Goal: Task Accomplishment & Management: Manage account settings

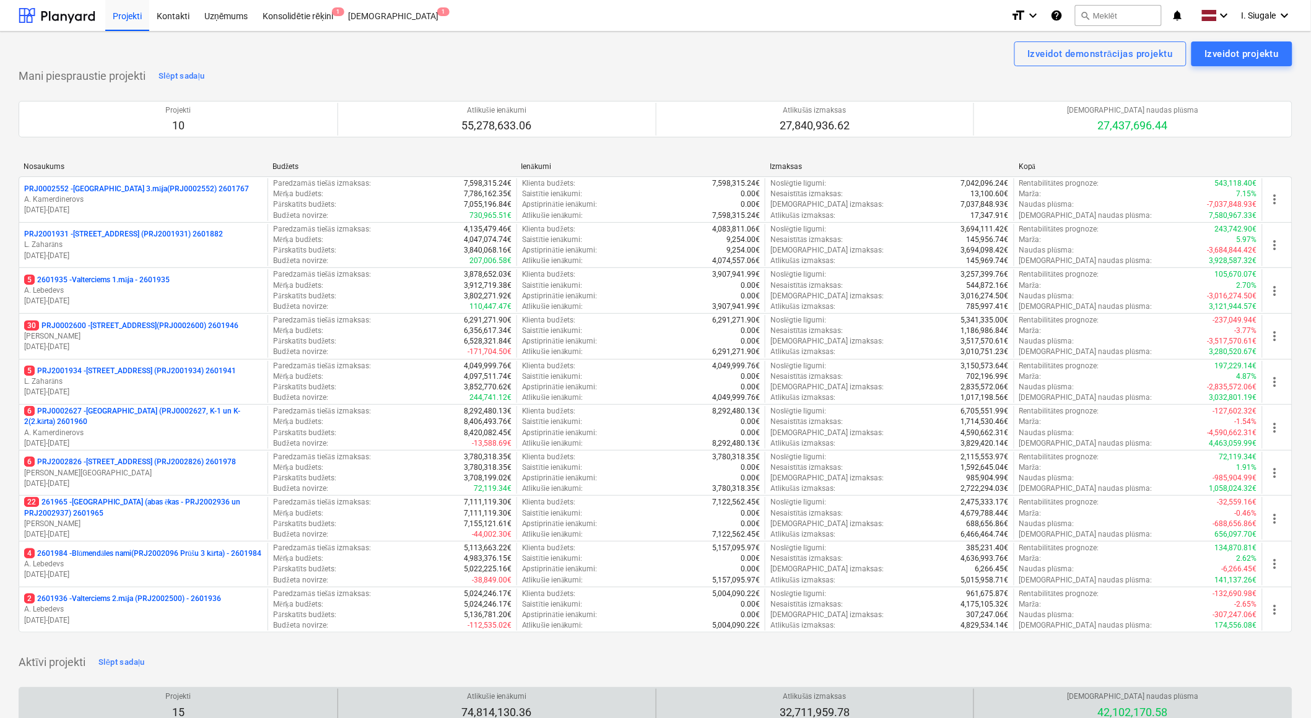
drag, startPoint x: 145, startPoint y: 508, endPoint x: 180, endPoint y: 505, distance: 34.9
click at [145, 508] on p "22 261965 - [GEOGRAPHIC_DATA] (abas ēkas - PRJ2002936 un PRJ2002937) 2601965" at bounding box center [143, 507] width 238 height 21
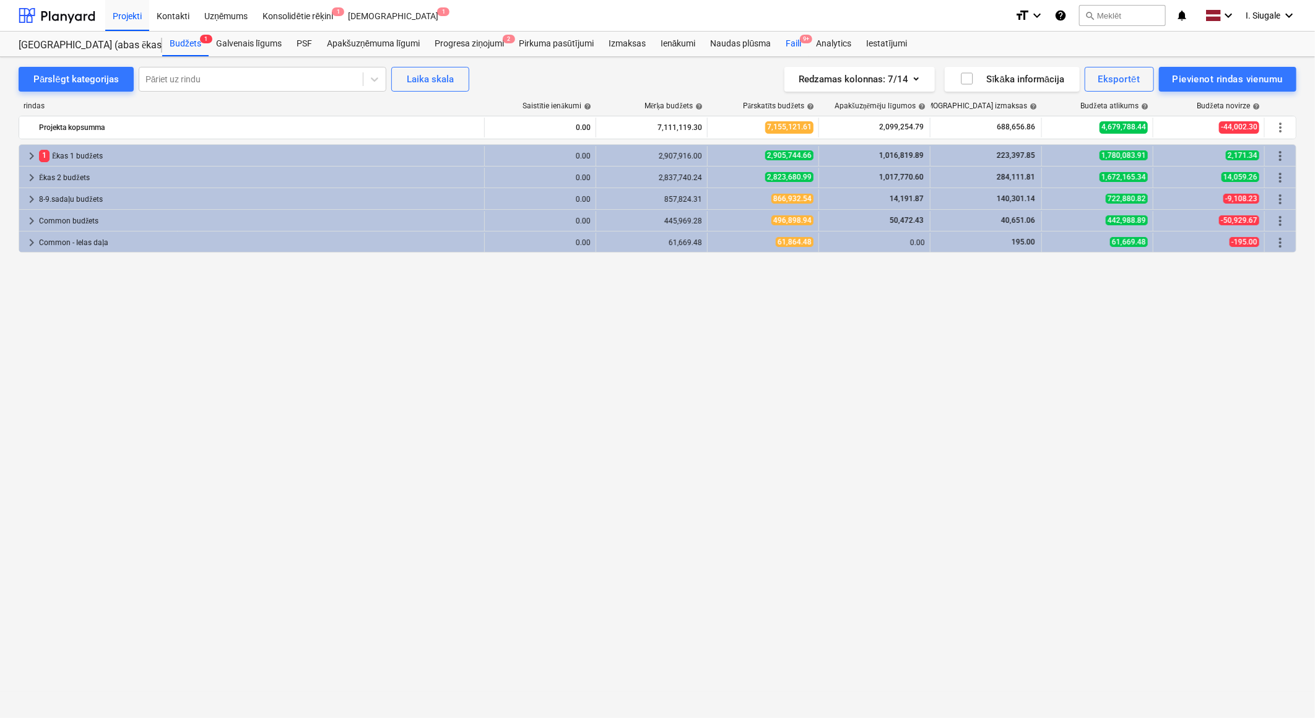
click at [799, 40] on div "Faili 9+" at bounding box center [793, 44] width 30 height 25
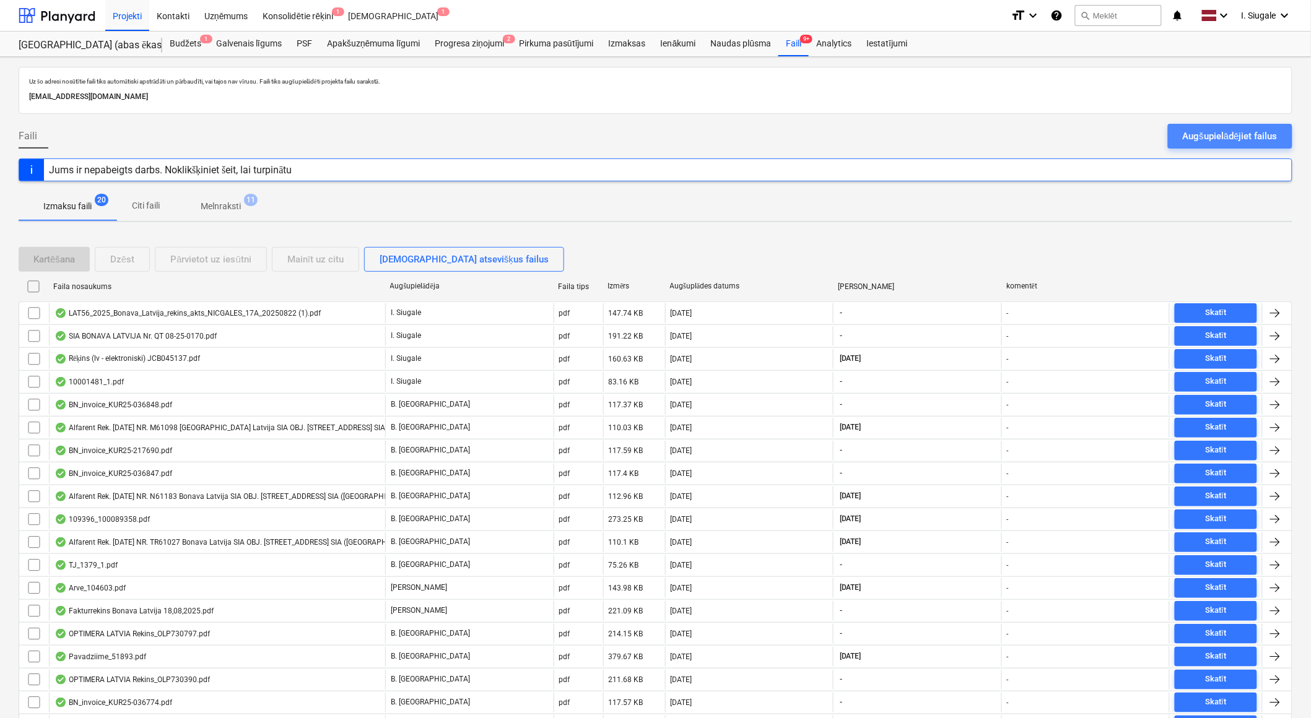
click at [1237, 134] on div "Augšupielādējiet failus" at bounding box center [1230, 136] width 95 height 16
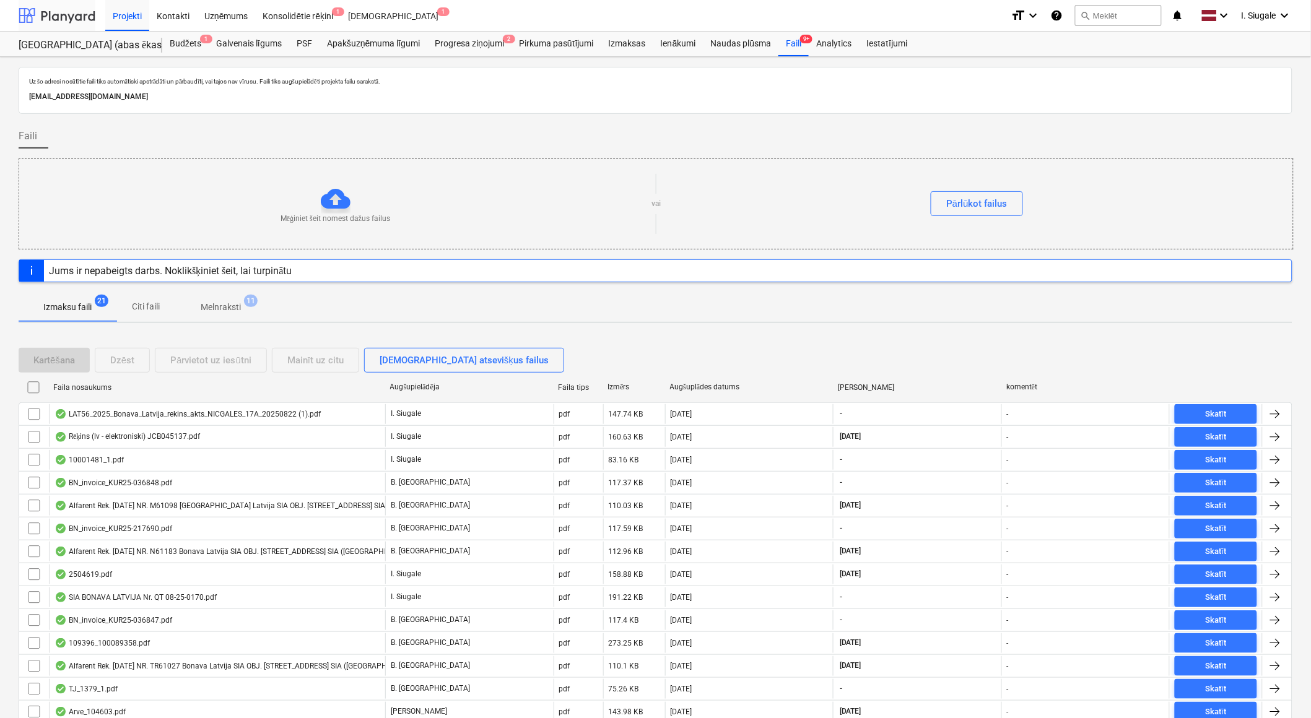
click at [72, 11] on div at bounding box center [57, 15] width 77 height 31
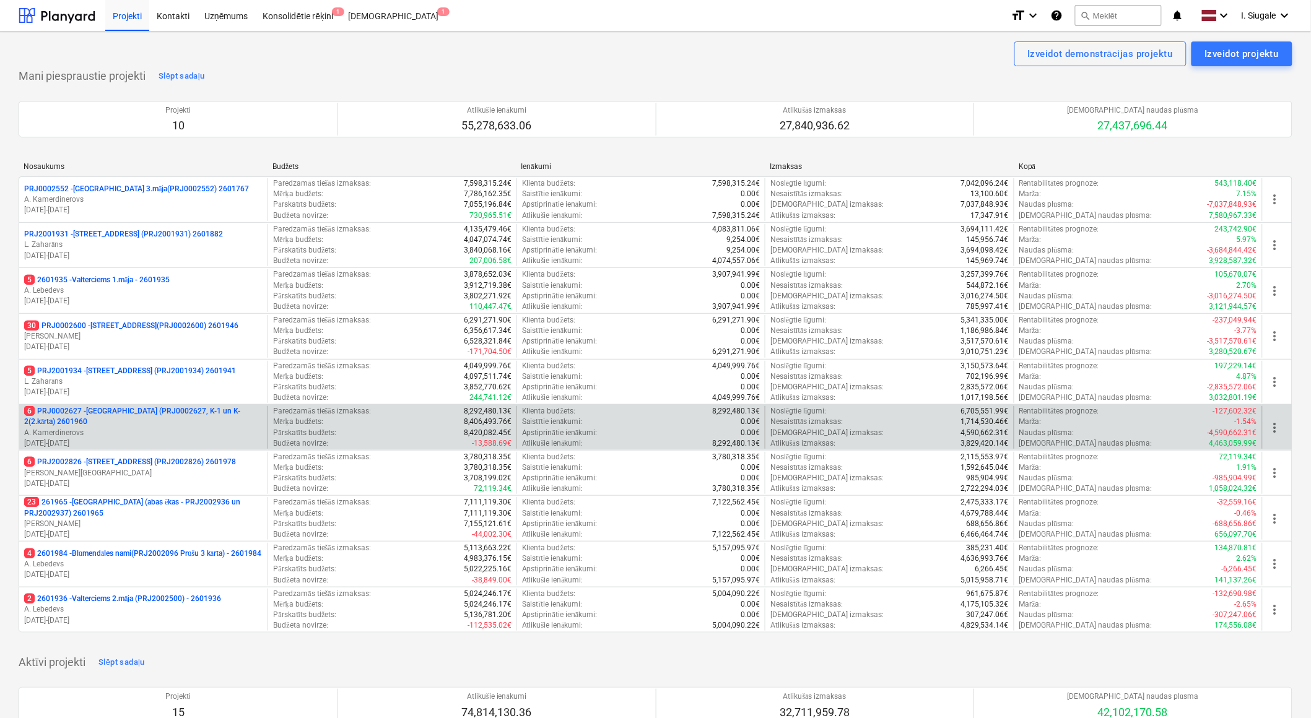
click at [156, 425] on p "6 PRJ0002627 - [GEOGRAPHIC_DATA] (PRJ0002627, K-1 un K-2(2.kārta) 2601960" at bounding box center [143, 416] width 238 height 21
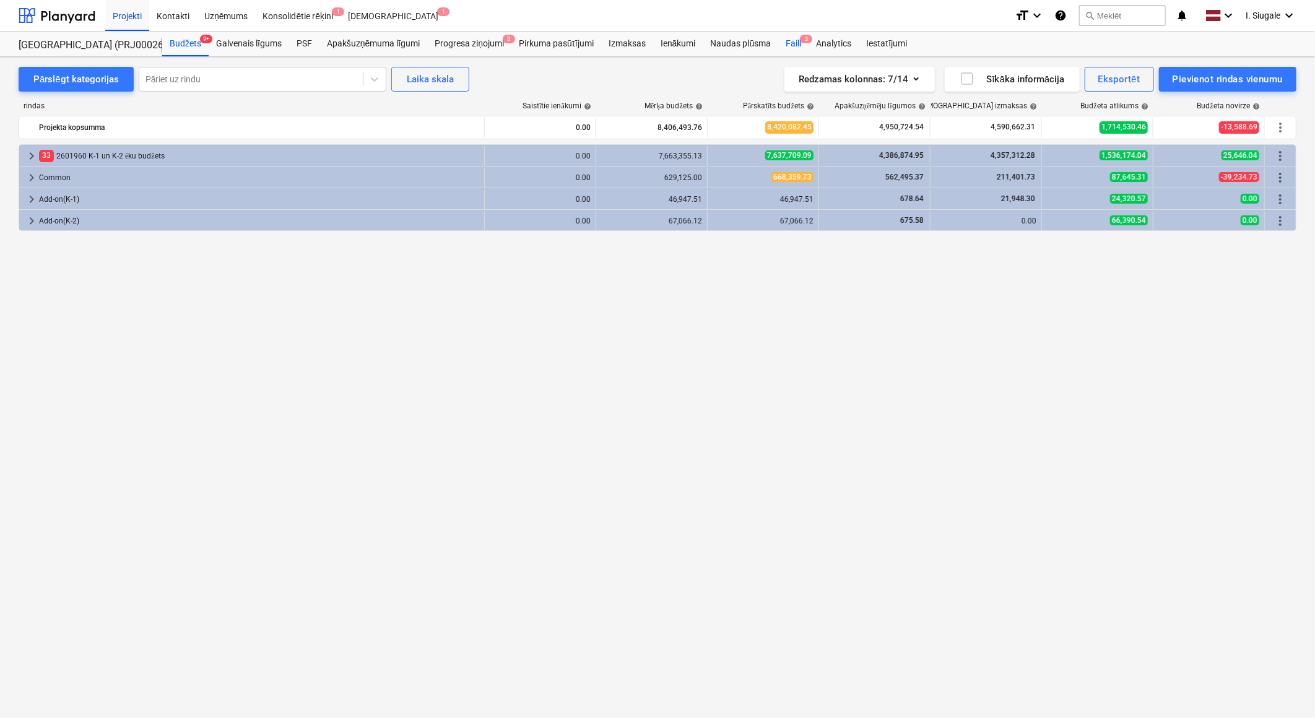
click at [794, 43] on div "Faili 3" at bounding box center [793, 44] width 30 height 25
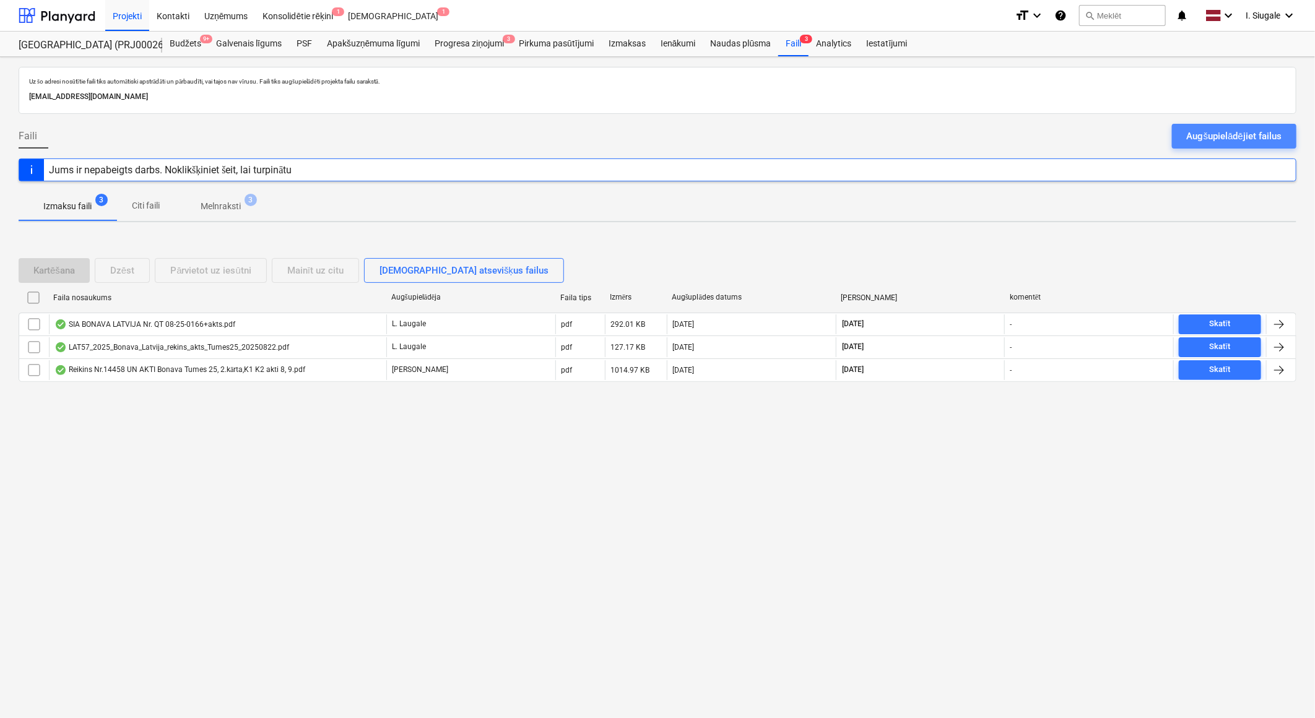
click at [1209, 134] on div "Augšupielādējiet failus" at bounding box center [1234, 136] width 95 height 16
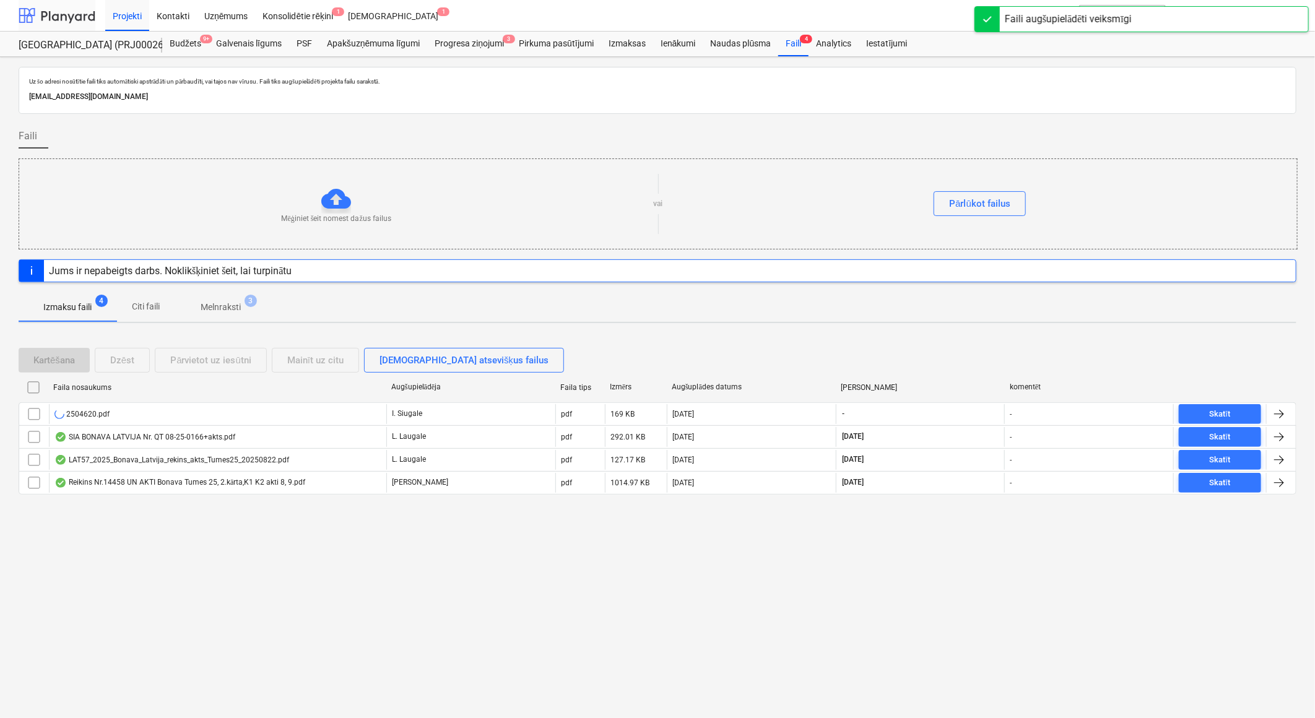
click at [77, 14] on div at bounding box center [57, 15] width 77 height 31
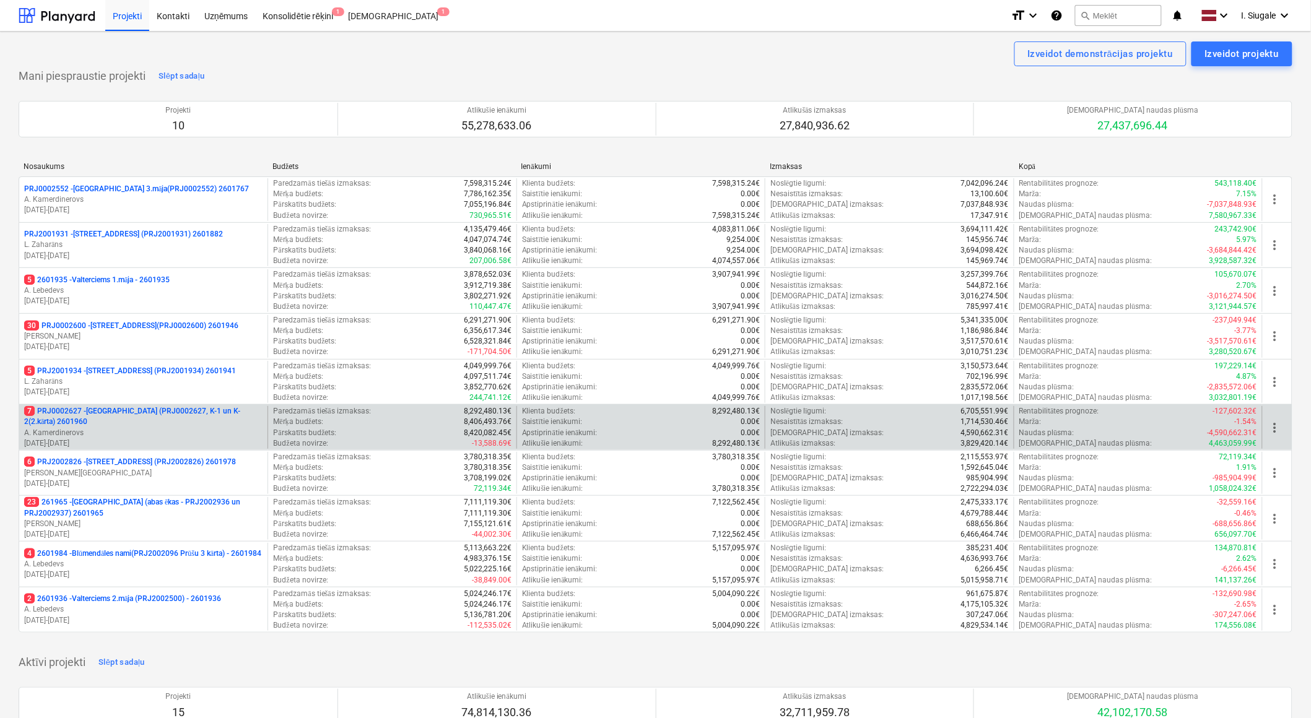
click at [157, 425] on p "7 PRJ0002627 - [GEOGRAPHIC_DATA] (PRJ0002627, K-1 un K-2(2.kārta) 2601960" at bounding box center [143, 416] width 238 height 21
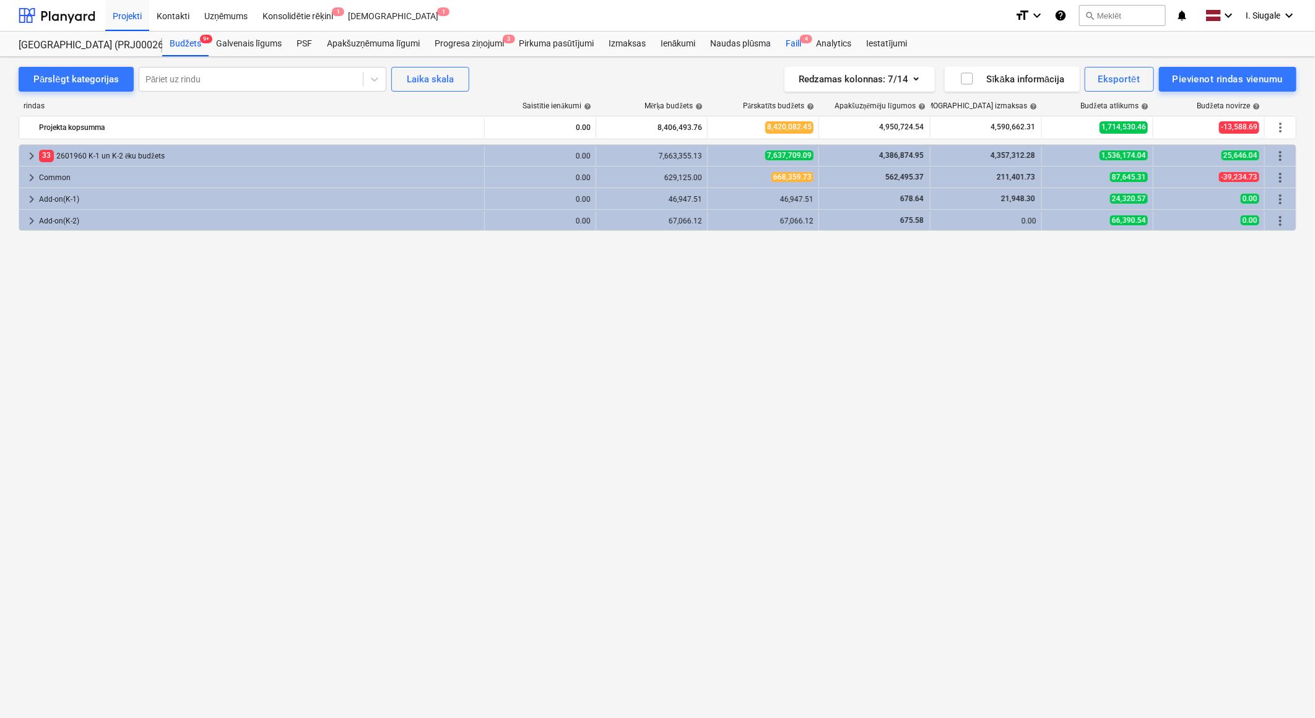
click at [798, 43] on div "Faili 4" at bounding box center [793, 44] width 30 height 25
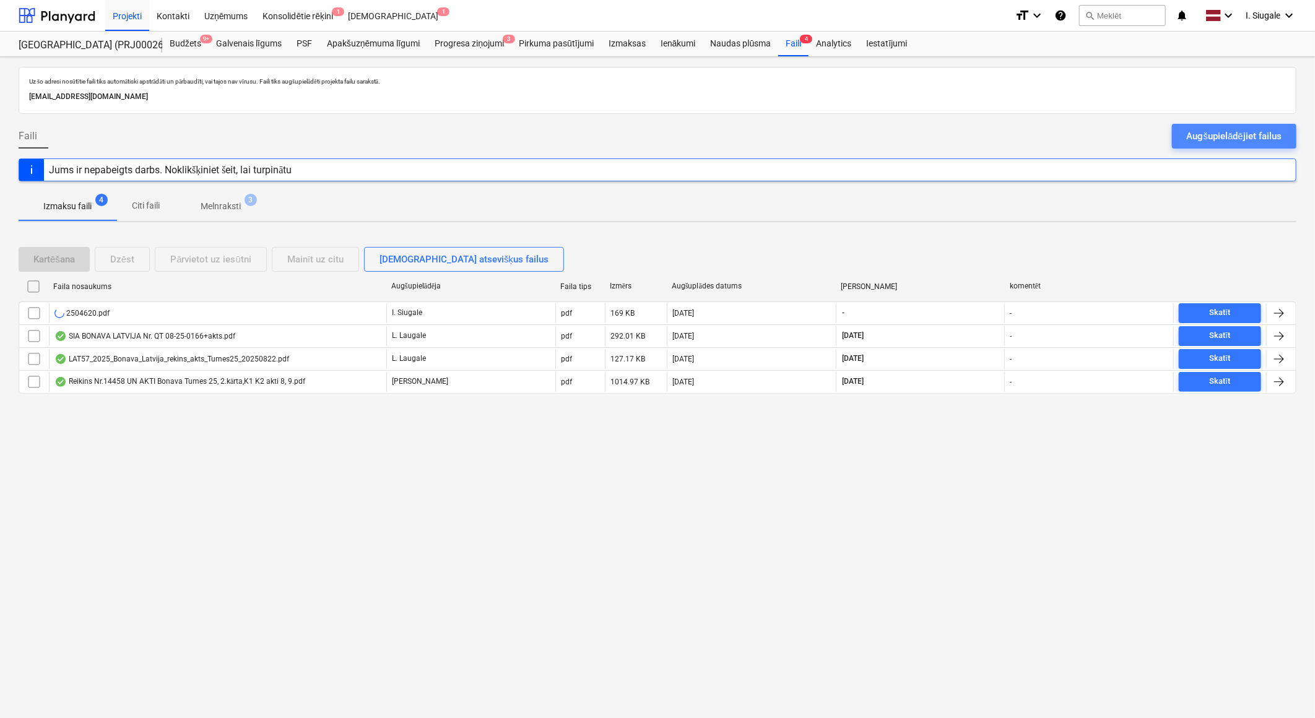
click at [1201, 136] on div "Augšupielādējiet failus" at bounding box center [1234, 136] width 95 height 16
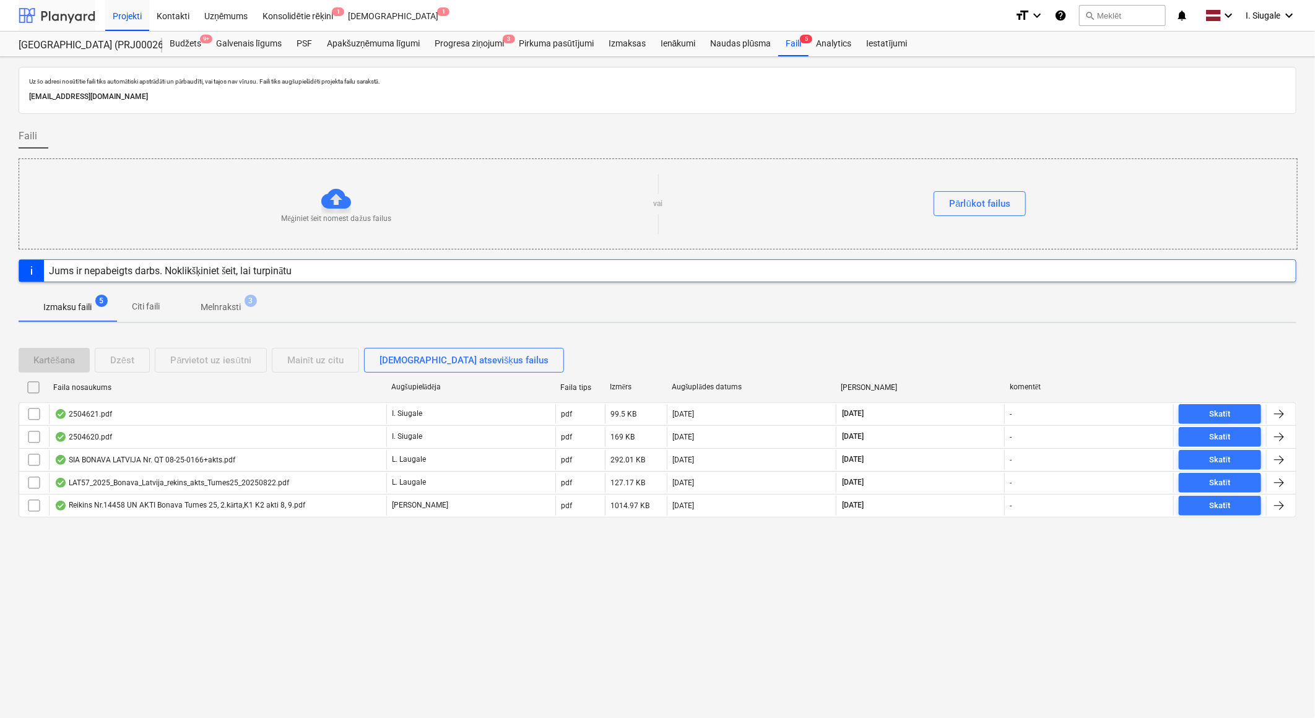
click at [71, 9] on div at bounding box center [57, 15] width 77 height 31
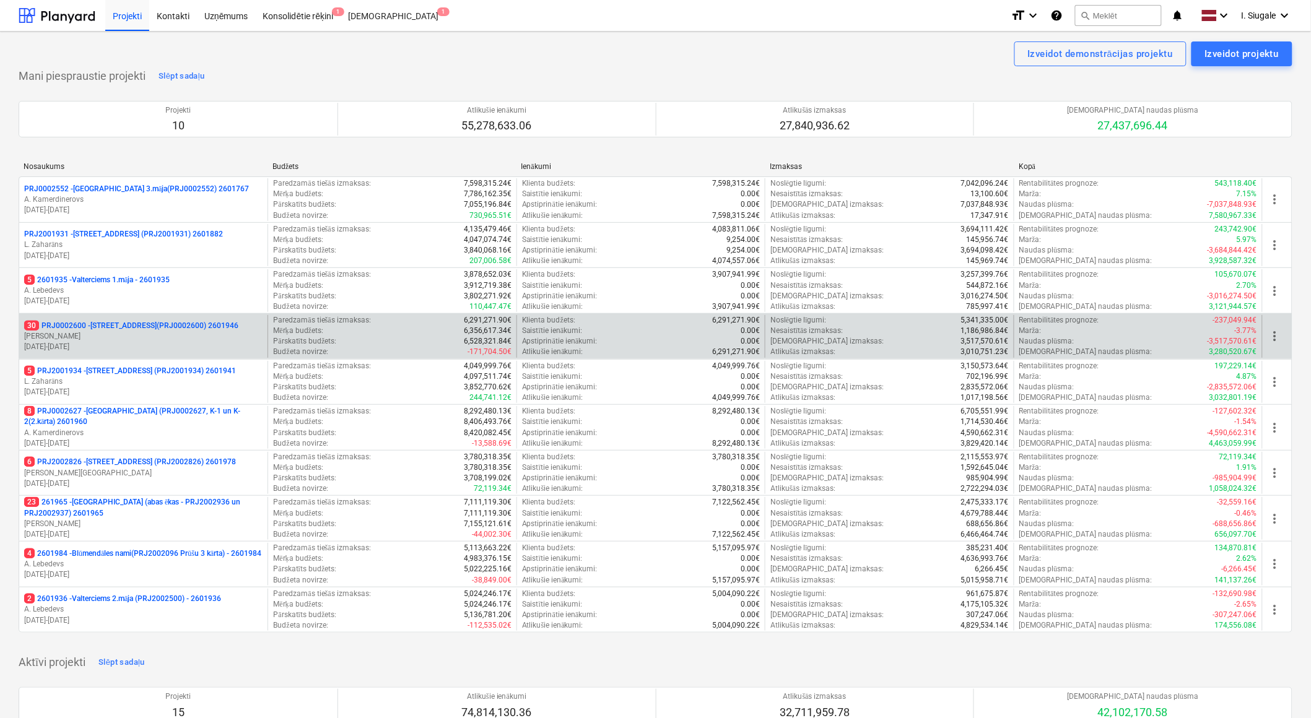
click at [152, 342] on p "[DATE] - [DATE]" at bounding box center [143, 347] width 238 height 11
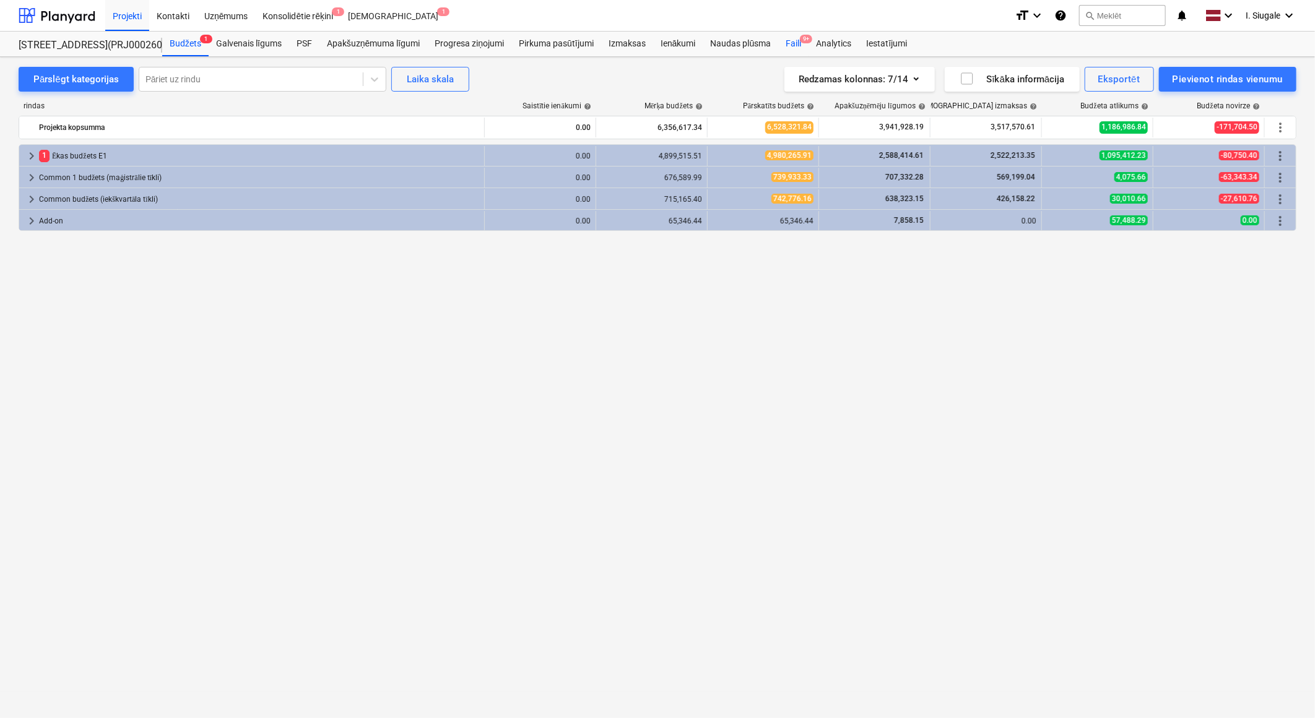
click at [796, 39] on div "Faili 9+" at bounding box center [793, 44] width 30 height 25
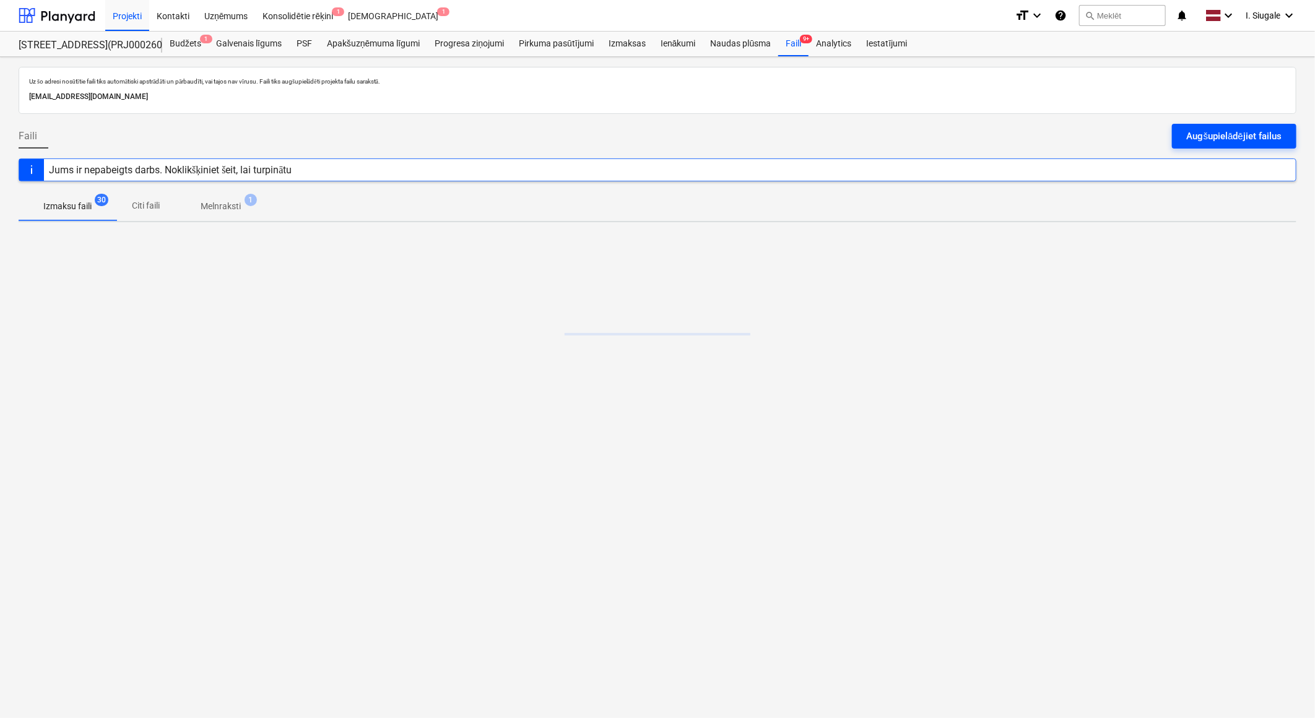
click at [1206, 127] on button "Augšupielādējiet failus" at bounding box center [1234, 136] width 124 height 25
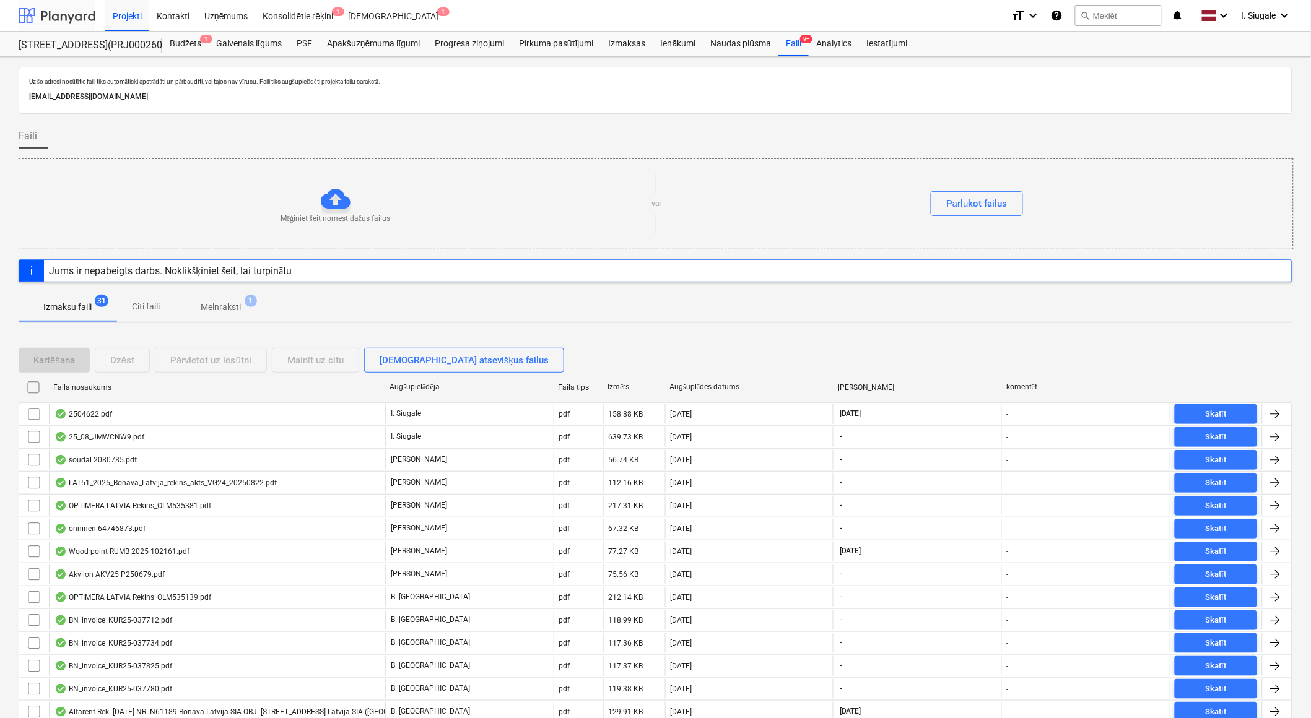
click at [60, 10] on div at bounding box center [57, 15] width 77 height 31
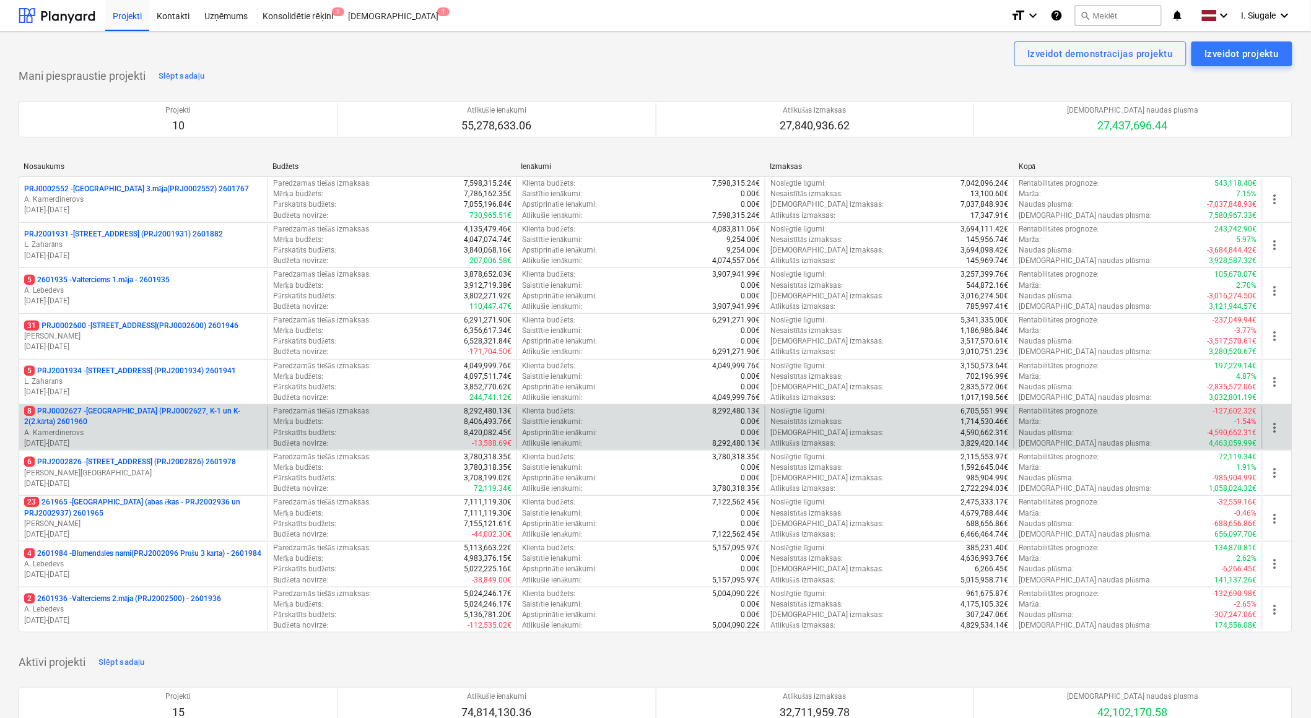
click at [141, 426] on p "8 PRJ0002627 - [GEOGRAPHIC_DATA] (PRJ0002627, K-1 un K-2(2.kārta) 2601960" at bounding box center [143, 416] width 238 height 21
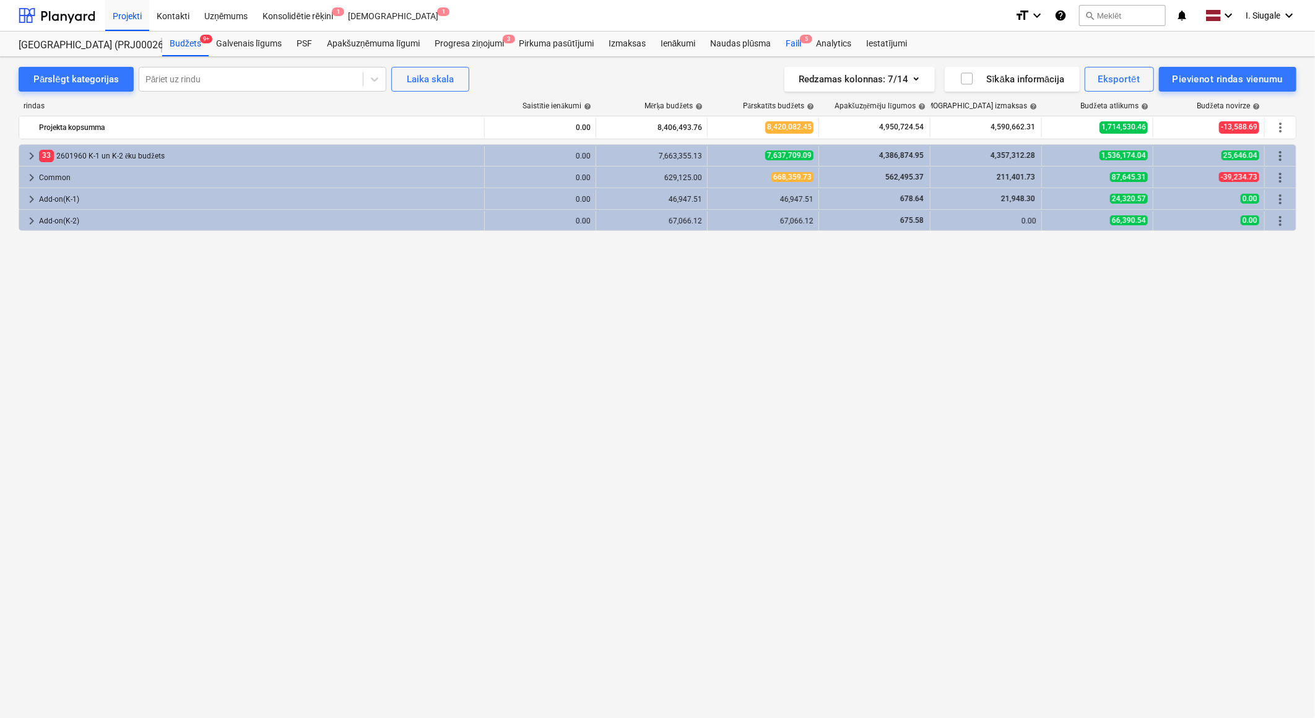
click at [795, 41] on div "Faili 5" at bounding box center [793, 44] width 30 height 25
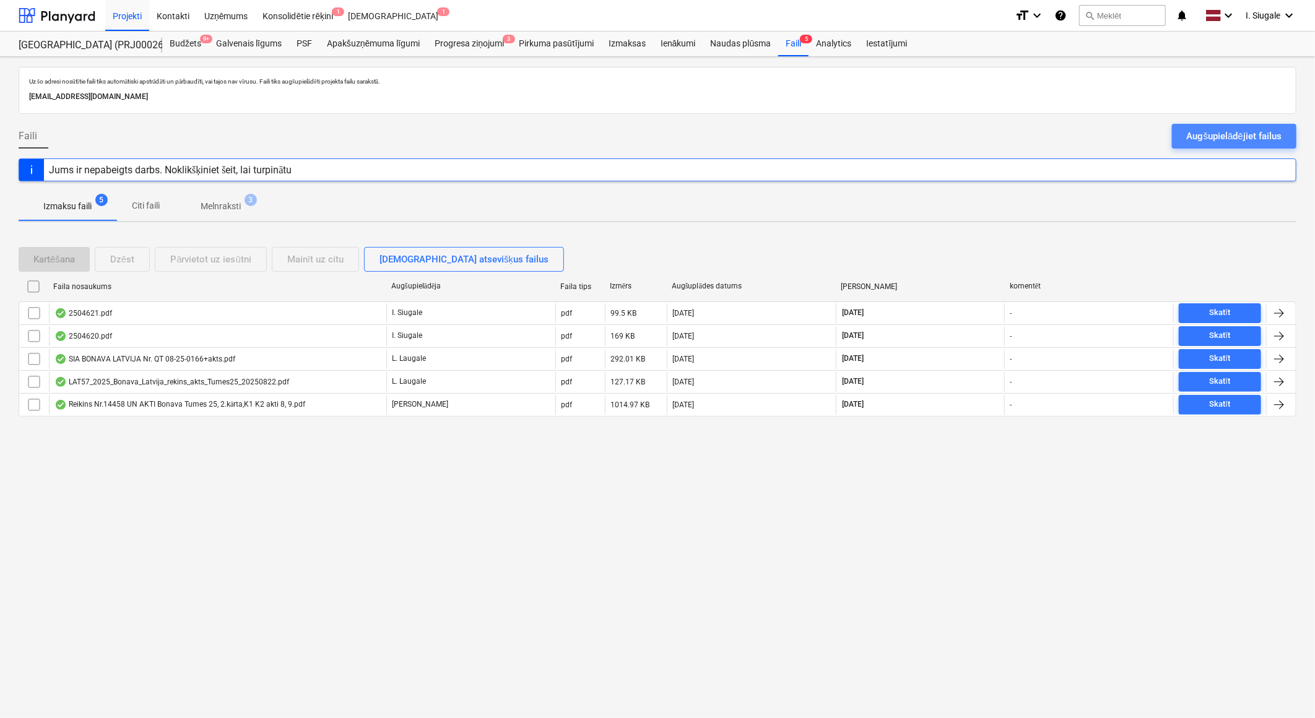
click at [1206, 137] on div "Augšupielādējiet failus" at bounding box center [1234, 136] width 95 height 16
